Goal: Task Accomplishment & Management: Manage account settings

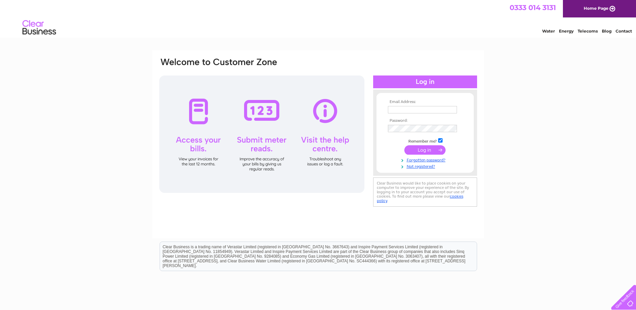
click at [396, 110] on input "text" at bounding box center [422, 109] width 69 height 7
paste input "[EMAIL_ADDRESS][DOMAIN_NAME]"
type input "[EMAIL_ADDRESS][DOMAIN_NAME]"
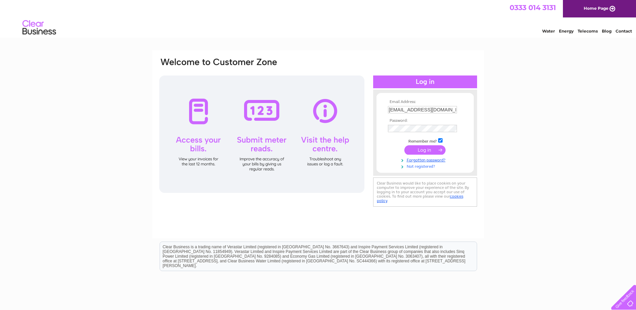
click at [416, 166] on link "Not registered?" at bounding box center [426, 166] width 76 height 6
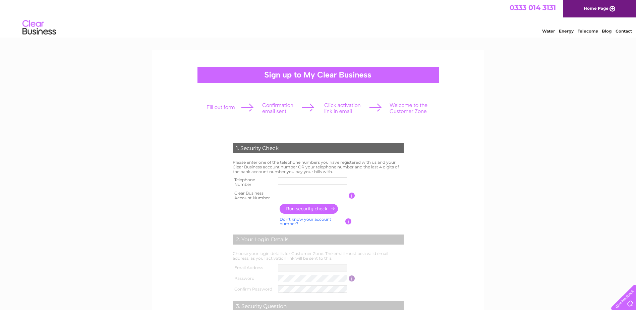
click at [293, 194] on input "text" at bounding box center [312, 194] width 69 height 7
type input "CB1100798"
click at [293, 183] on input "text" at bounding box center [313, 181] width 70 height 8
type input "01294310000"
click at [298, 206] on input "button" at bounding box center [309, 209] width 59 height 10
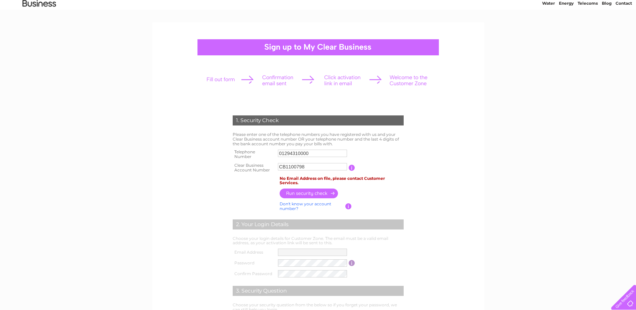
scroll to position [30, 0]
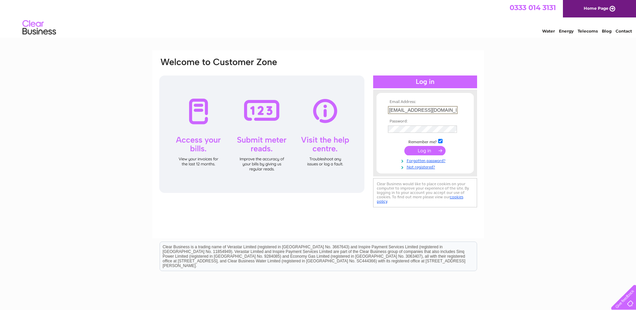
scroll to position [0, 6]
drag, startPoint x: 389, startPoint y: 110, endPoint x: 490, endPoint y: 114, distance: 101.3
click at [490, 114] on div "Email Address: davidoliver@north-ayrshire.gov.uk Password:" at bounding box center [318, 201] width 636 height 302
click at [414, 167] on link "Not registered?" at bounding box center [426, 166] width 76 height 6
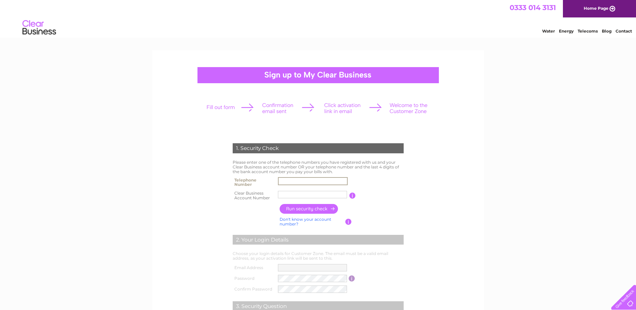
click at [295, 180] on input "text" at bounding box center [313, 181] width 70 height 8
type input "01294310000"
type input "CB1100798"
click at [390, 213] on td at bounding box center [341, 208] width 127 height 13
click at [302, 209] on input "button" at bounding box center [309, 209] width 59 height 10
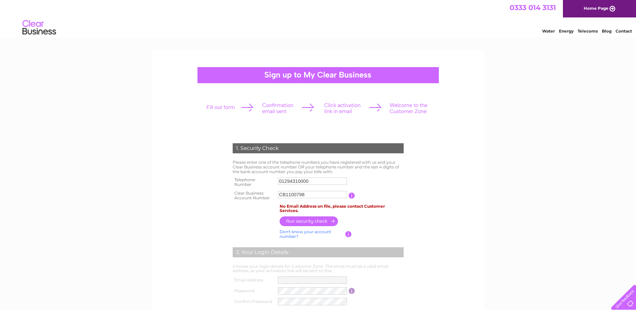
click at [353, 197] on input "button" at bounding box center [352, 195] width 6 height 6
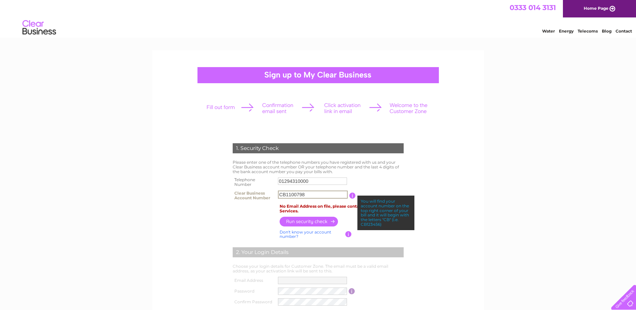
click at [319, 196] on input "CB1100798" at bounding box center [313, 194] width 70 height 8
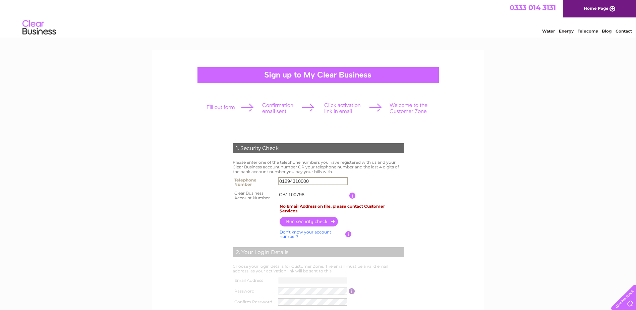
click at [291, 183] on input "01294310000" at bounding box center [313, 181] width 70 height 8
click at [321, 221] on input "button" at bounding box center [309, 221] width 59 height 10
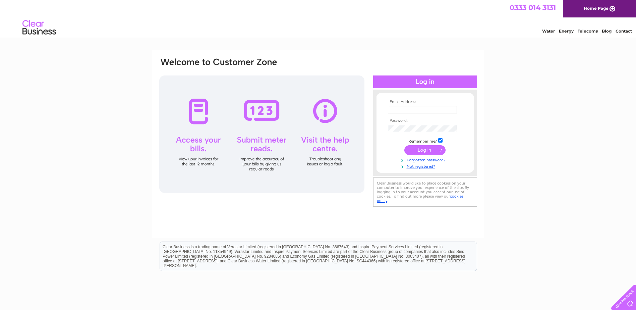
click at [201, 117] on div at bounding box center [261, 133] width 205 height 117
click at [193, 158] on div at bounding box center [261, 133] width 205 height 117
click at [196, 146] on div at bounding box center [261, 133] width 205 height 117
click at [272, 128] on div at bounding box center [261, 133] width 205 height 117
click at [331, 109] on div at bounding box center [261, 133] width 205 height 117
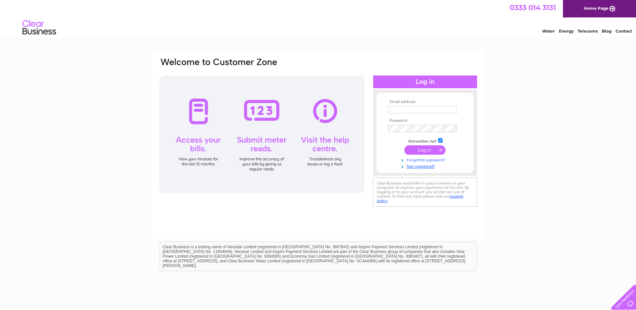
click at [421, 160] on link "Forgotten password?" at bounding box center [426, 159] width 76 height 6
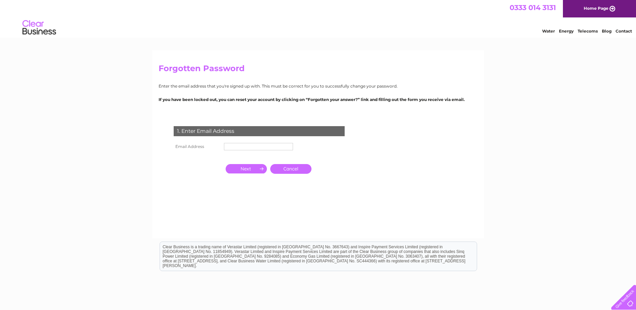
click at [231, 133] on div "1. Enter Email Address" at bounding box center [259, 131] width 171 height 10
click at [232, 130] on div "1. Enter Email Address" at bounding box center [259, 131] width 171 height 10
click at [235, 145] on input "text" at bounding box center [258, 146] width 69 height 7
click at [251, 167] on input "button" at bounding box center [246, 168] width 41 height 9
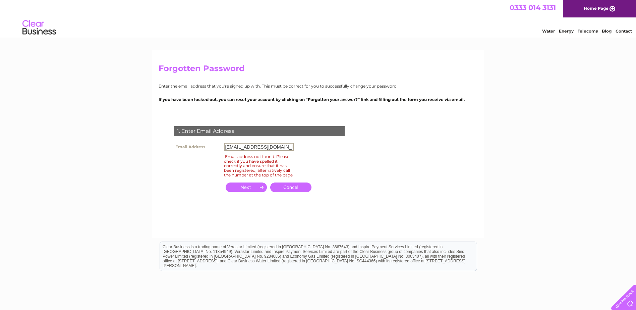
drag, startPoint x: 243, startPoint y: 149, endPoint x: 207, endPoint y: 145, distance: 36.5
click at [207, 145] on tr "Email Address gmcneil@north-ayrshire.gov.uk" at bounding box center [233, 146] width 123 height 11
click at [245, 192] on input "button" at bounding box center [246, 186] width 41 height 9
drag, startPoint x: 257, startPoint y: 148, endPoint x: 210, endPoint y: 147, distance: 47.3
click at [210, 147] on tr "Email Address DAVIDOLIVER@north-ayrshire.gov.uk" at bounding box center [233, 146] width 123 height 11
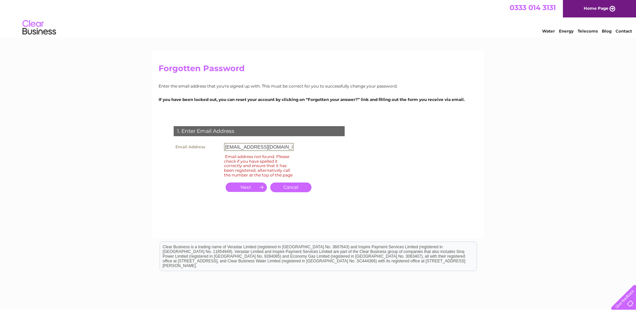
type input "energy@north-ayrshire.gov.uk"
click at [247, 190] on input "button" at bounding box center [246, 186] width 41 height 9
